Goal: Task Accomplishment & Management: Manage account settings

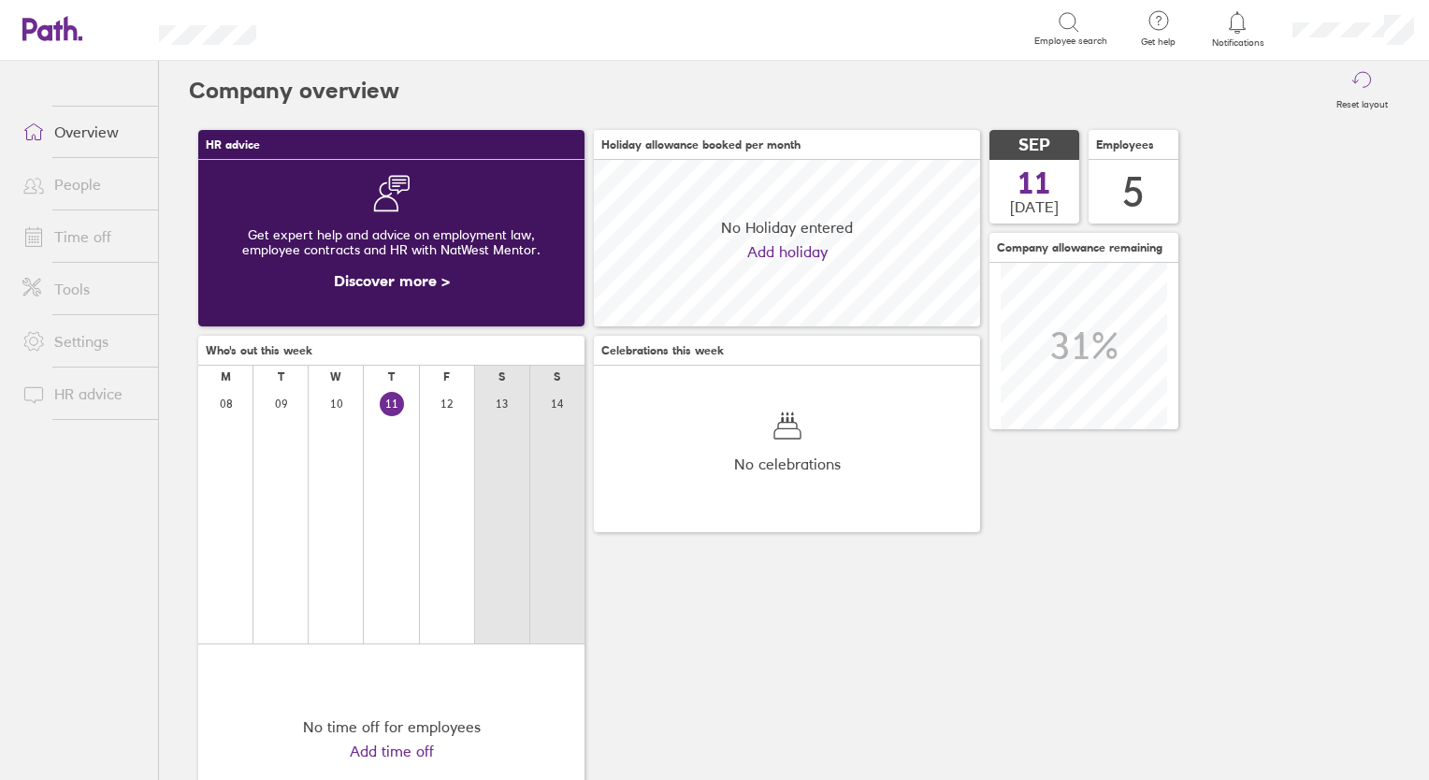
scroll to position [166, 386]
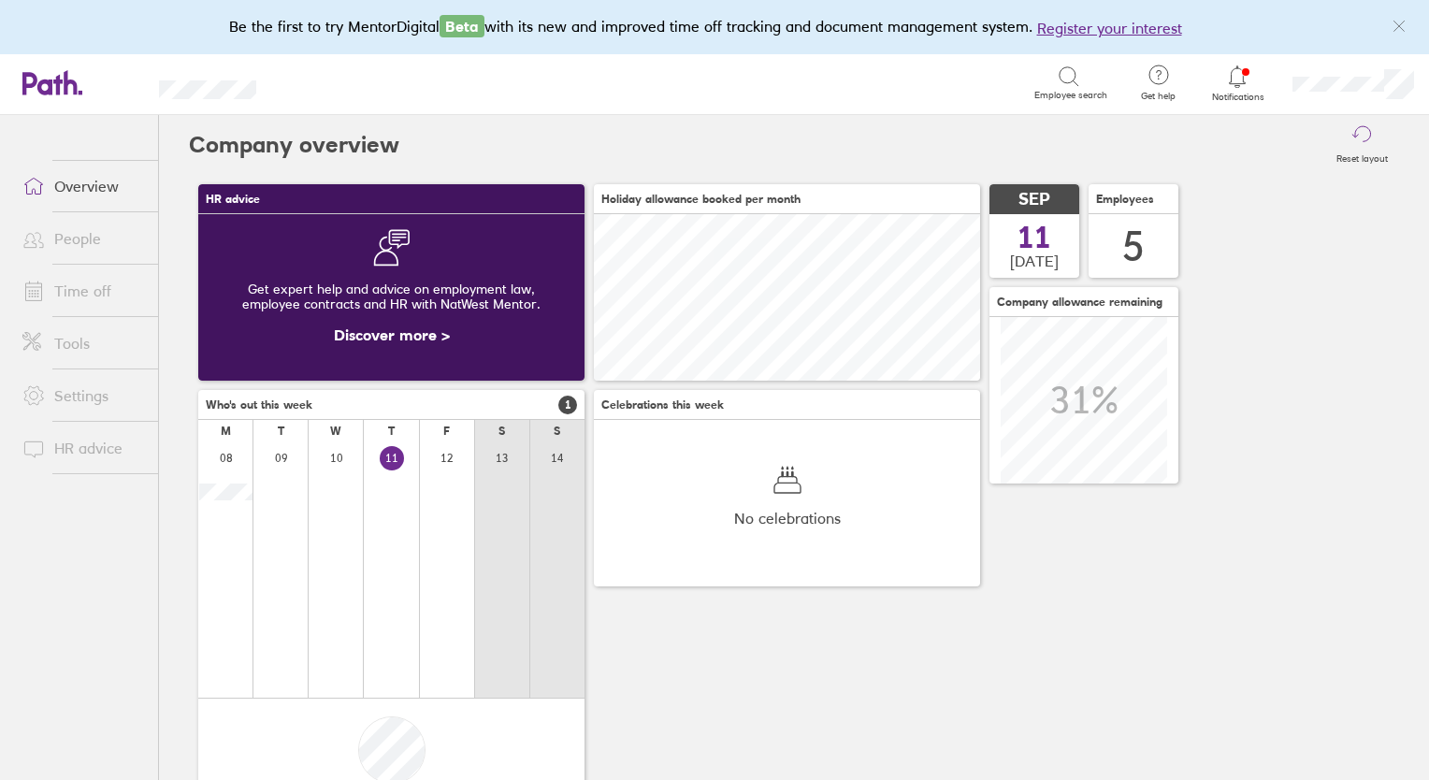
click at [76, 293] on link "Time off" at bounding box center [82, 290] width 151 height 37
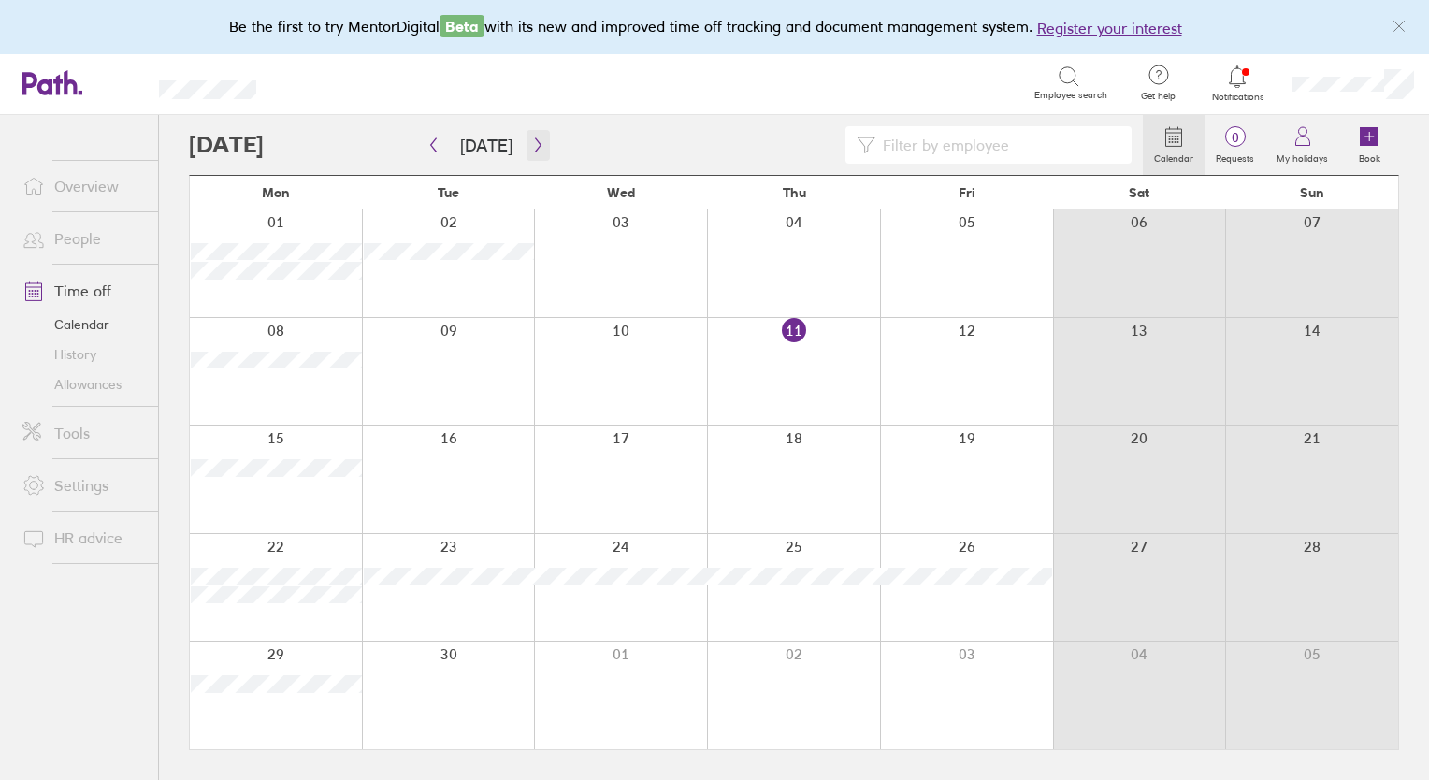
click at [535, 148] on icon "button" at bounding box center [538, 145] width 6 height 14
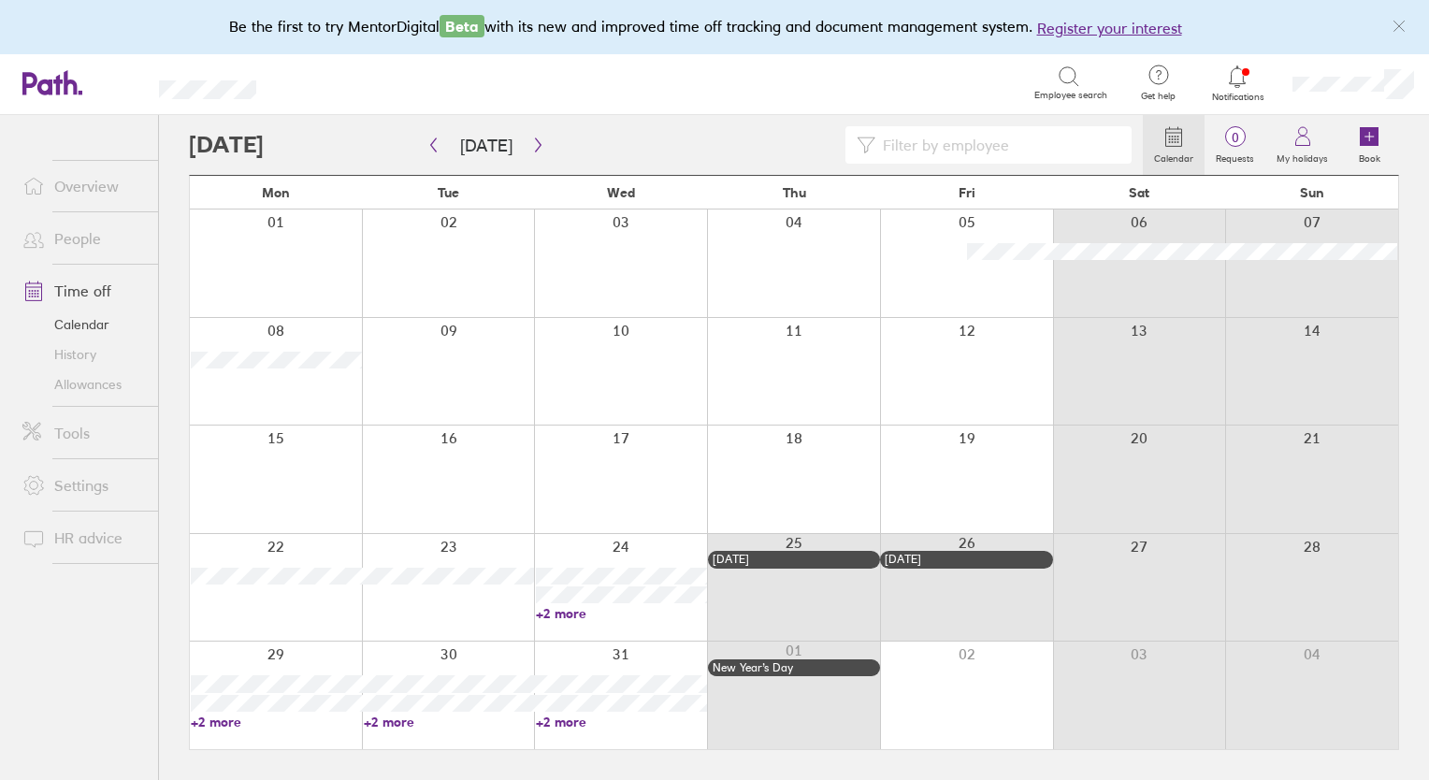
click at [80, 398] on link "Allowances" at bounding box center [82, 384] width 151 height 30
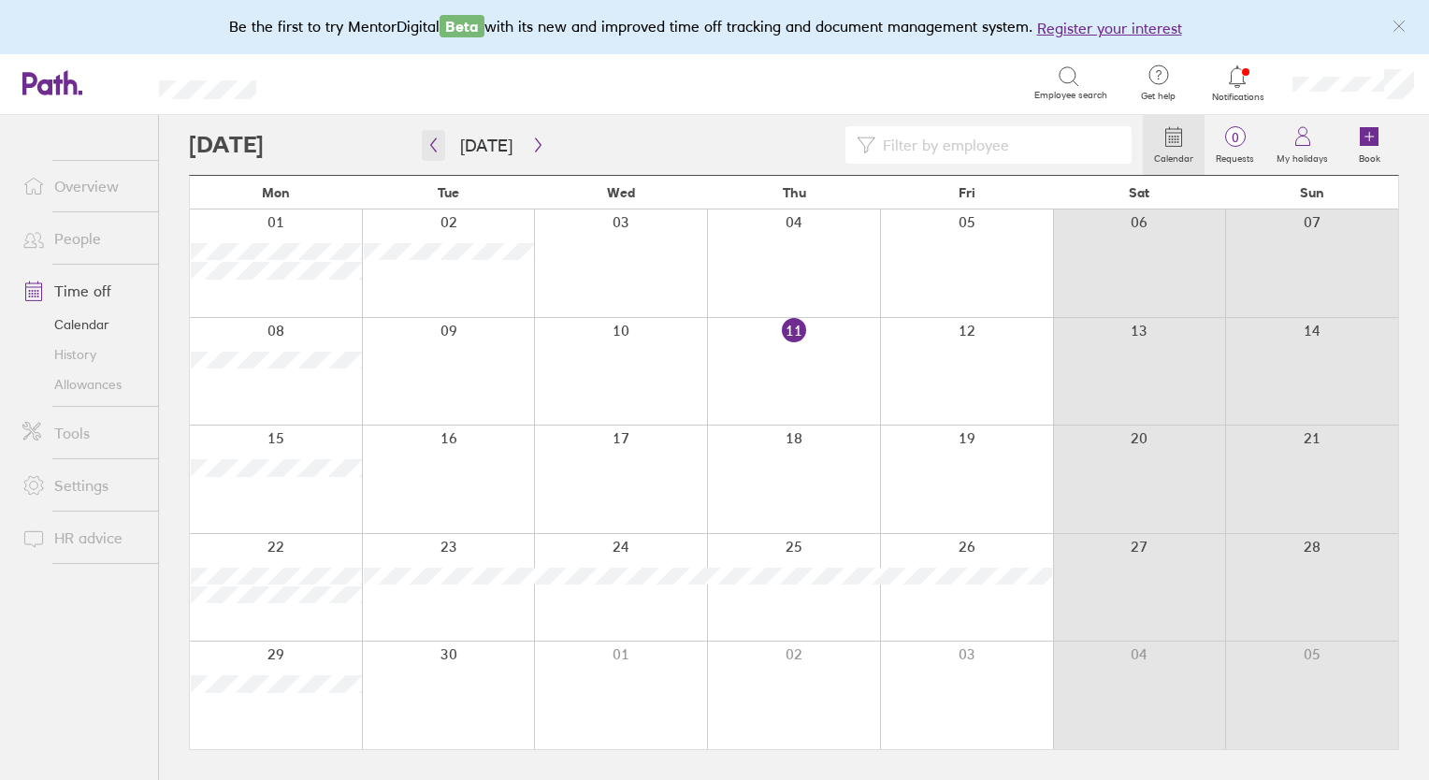
click at [440, 148] on button "button" at bounding box center [433, 145] width 23 height 31
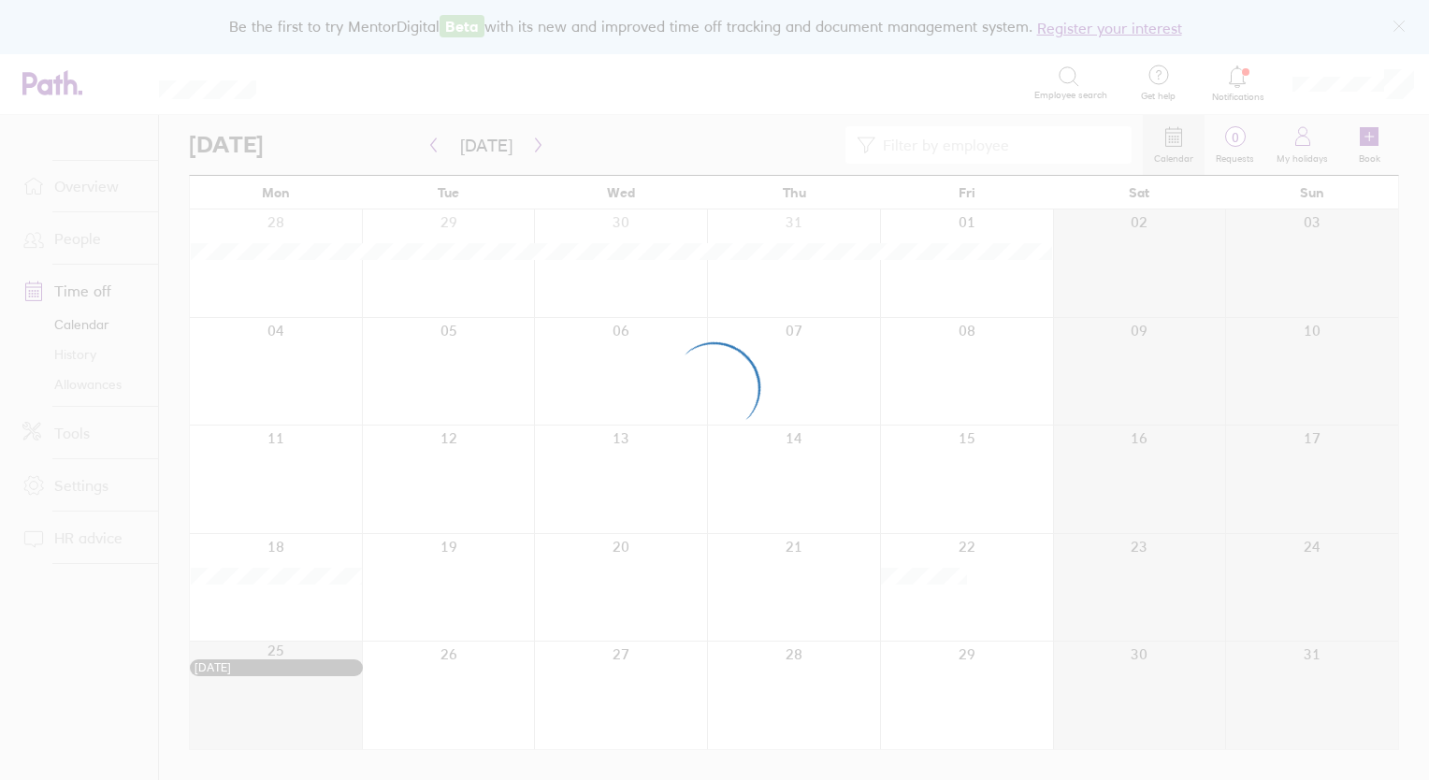
click at [436, 149] on div at bounding box center [714, 390] width 1429 height 780
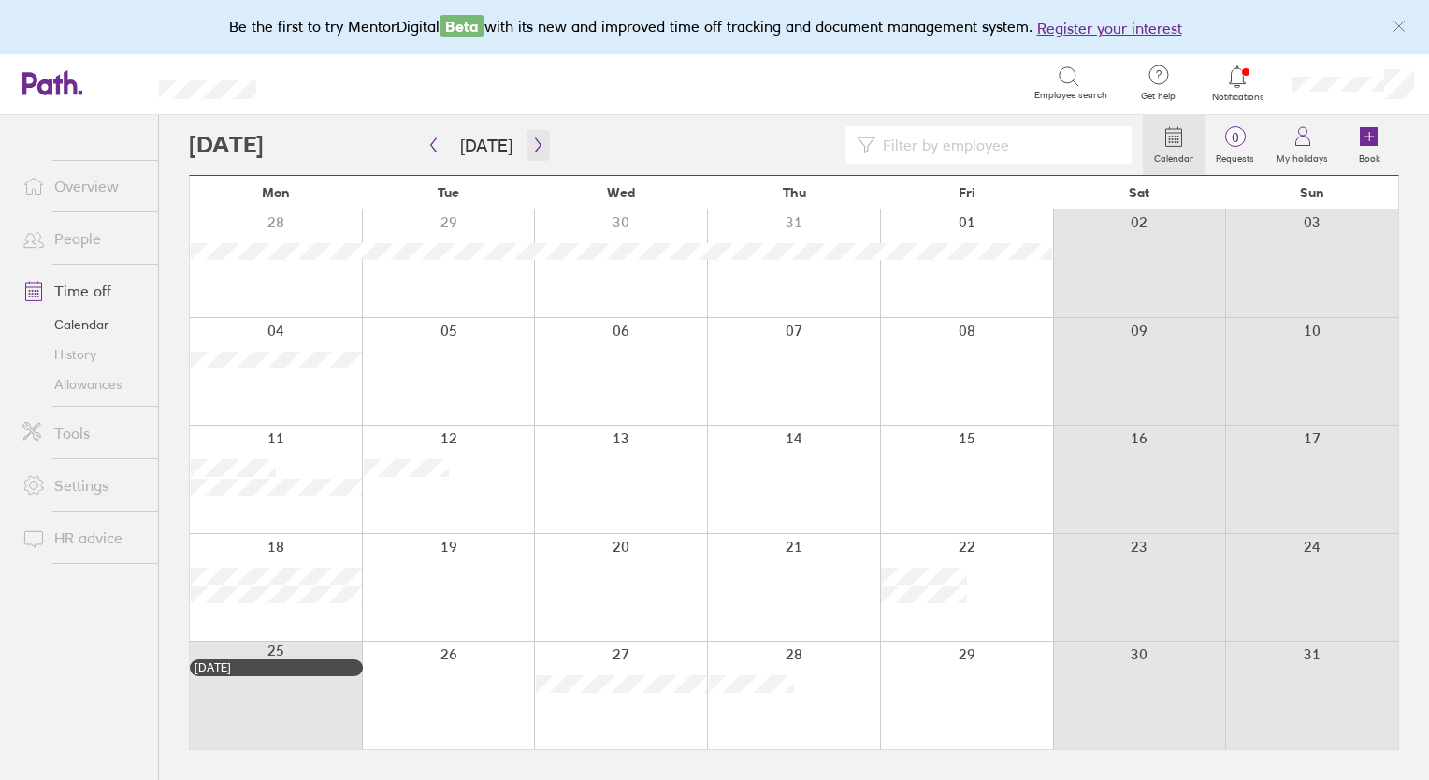
click at [534, 141] on icon "button" at bounding box center [538, 144] width 14 height 15
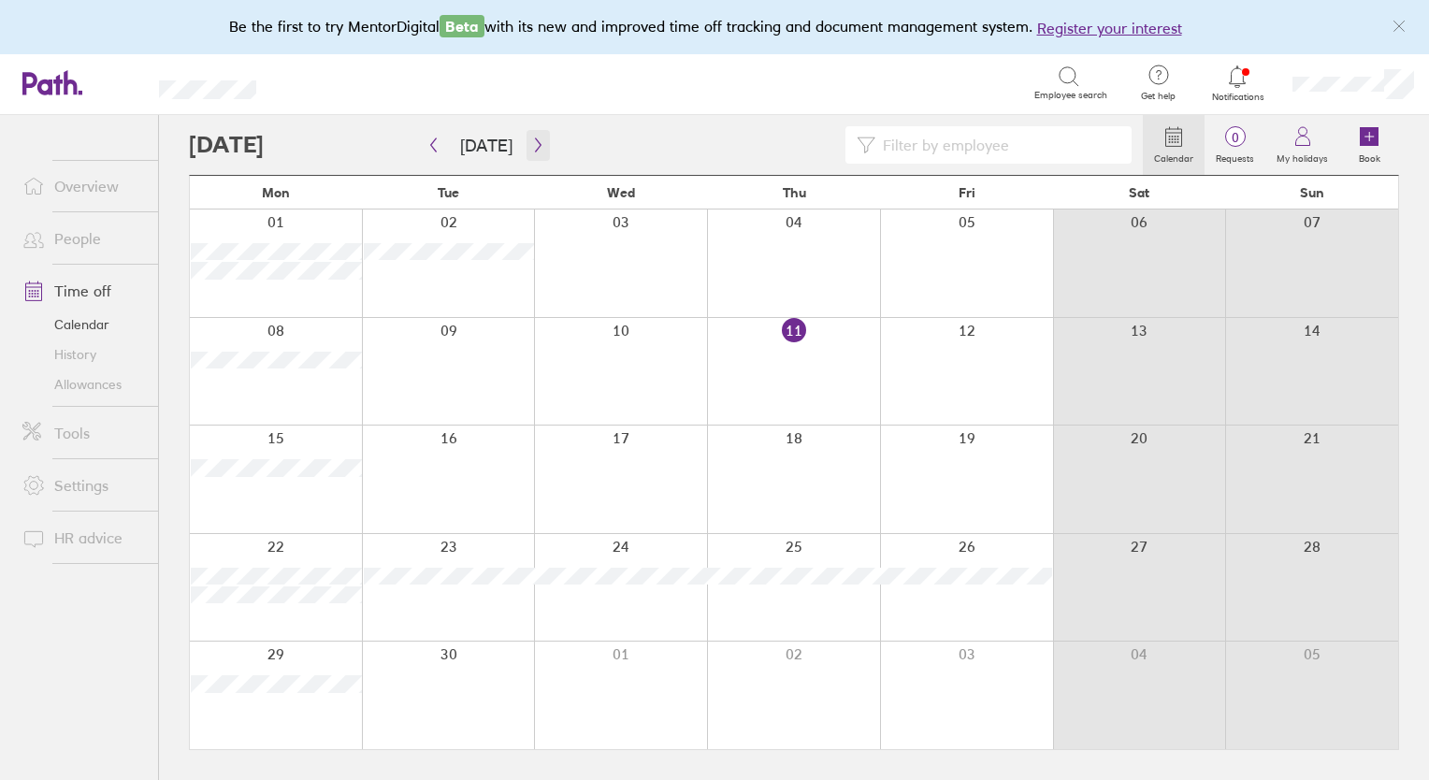
click at [536, 145] on icon "button" at bounding box center [538, 144] width 14 height 15
click at [430, 141] on icon "button" at bounding box center [433, 144] width 14 height 15
